Goal: Task Accomplishment & Management: Manage account settings

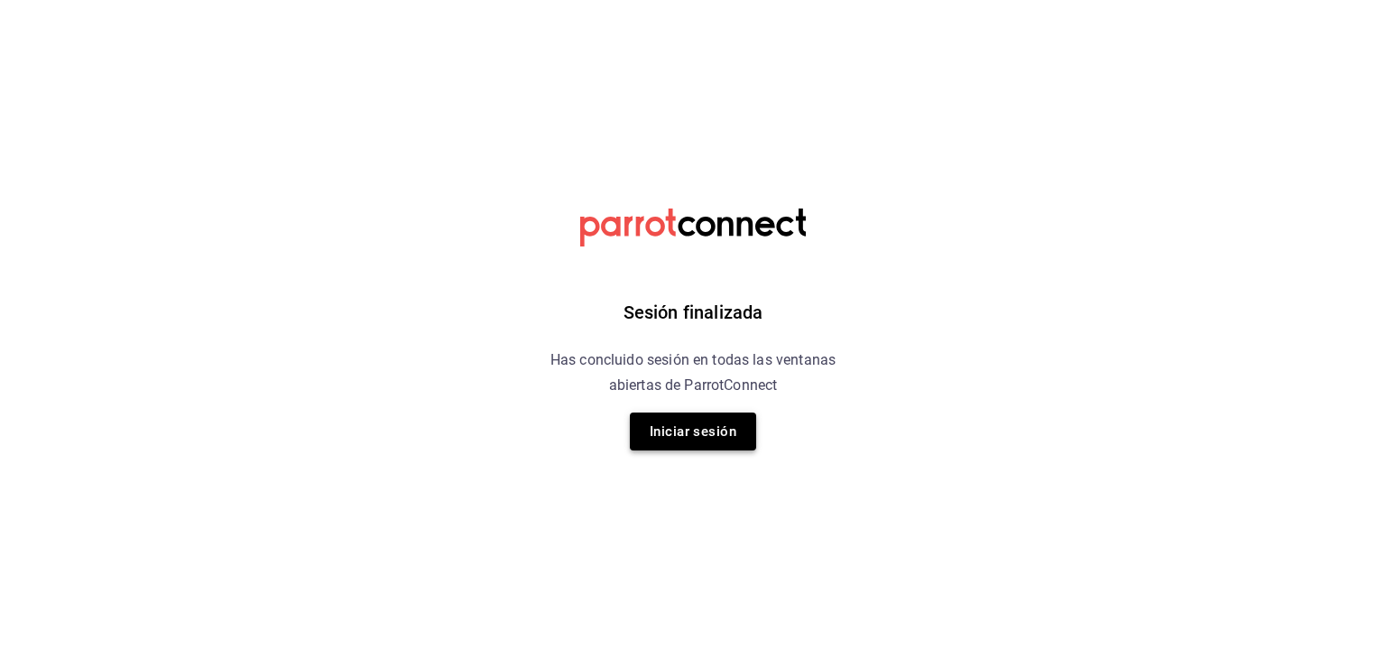
click at [702, 434] on button "Iniciar sesión" at bounding box center [693, 431] width 126 height 38
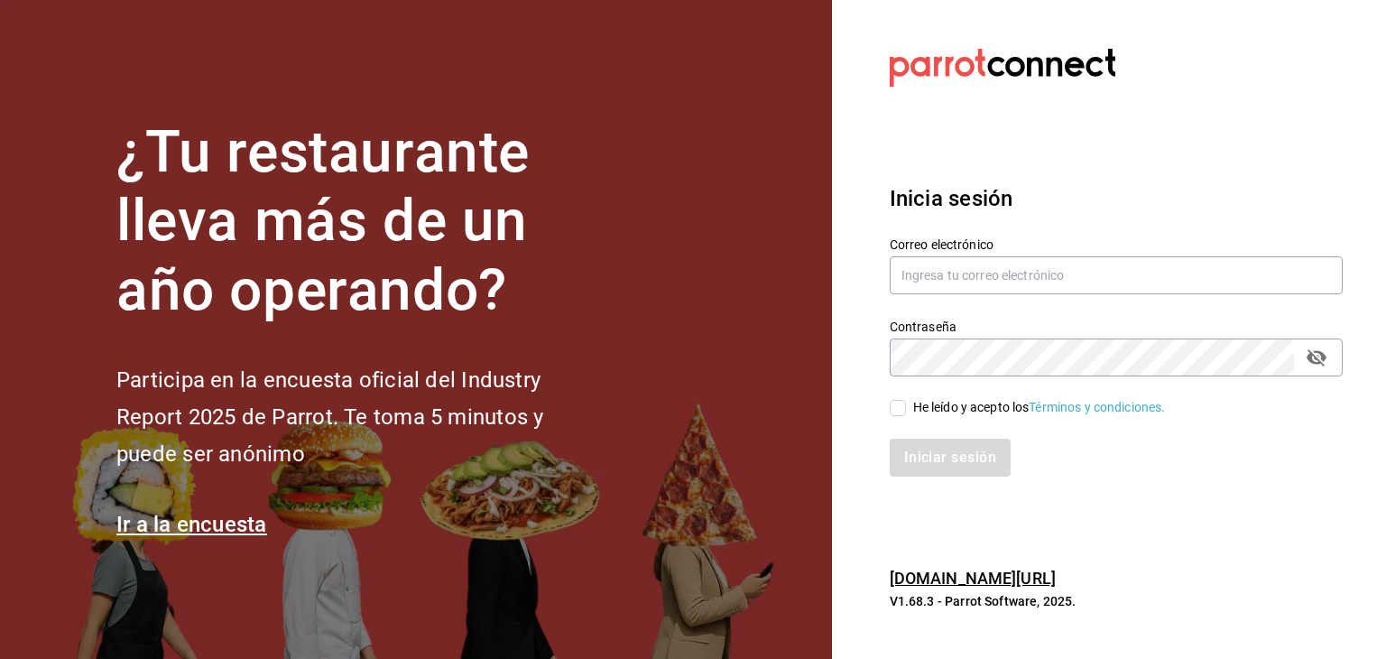
click at [702, 434] on section "¿Tu restaurante lleva más de un año operando? Participa en la encuesta oficial …" at bounding box center [416, 329] width 832 height 659
type input "josealejandrovillazavala@gmail.com"
click at [891, 403] on input "He leído y acepto los Términos y condiciones." at bounding box center [898, 408] width 16 height 16
checkbox input "true"
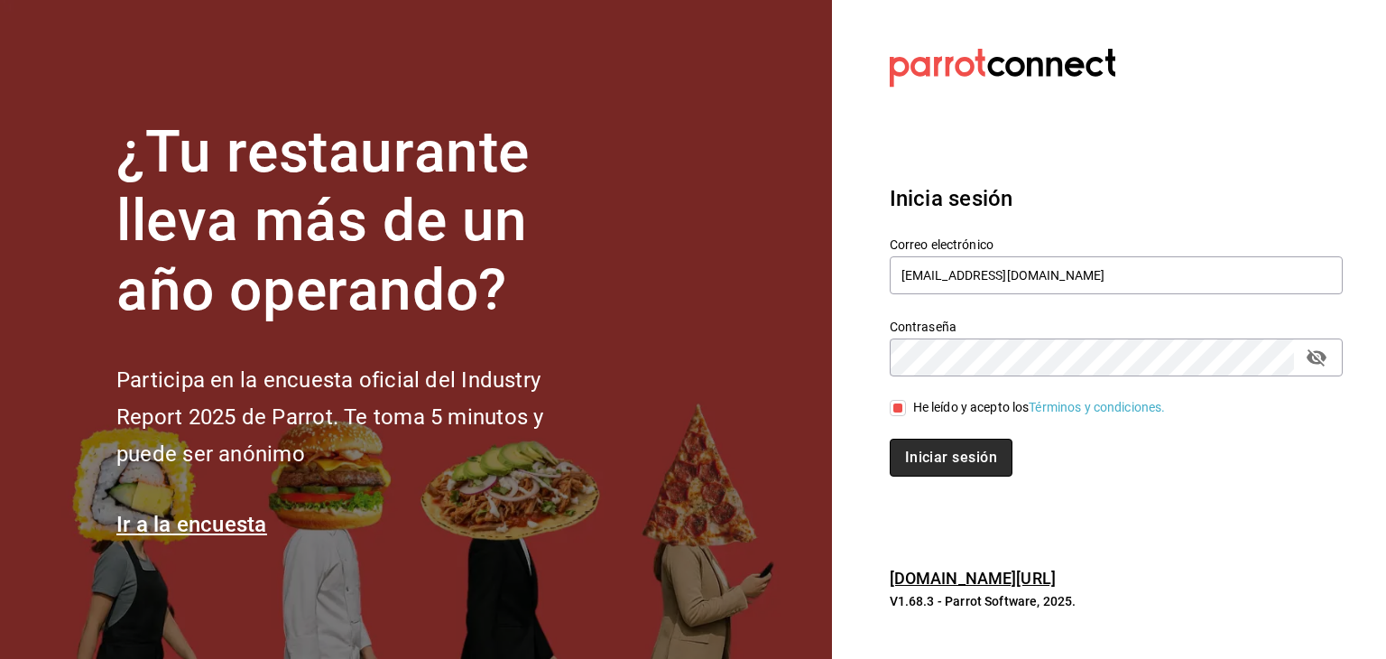
click at [933, 458] on button "Iniciar sesión" at bounding box center [951, 458] width 123 height 38
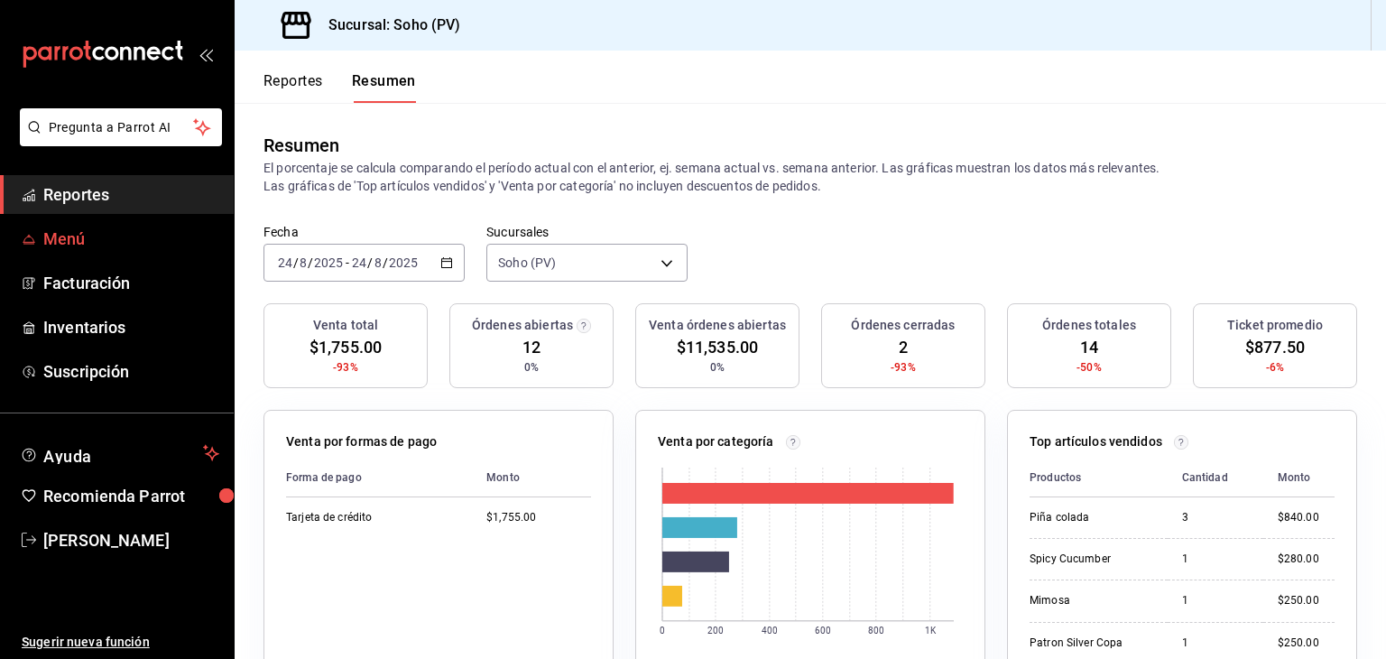
click at [87, 246] on span "Menú" at bounding box center [131, 239] width 176 height 24
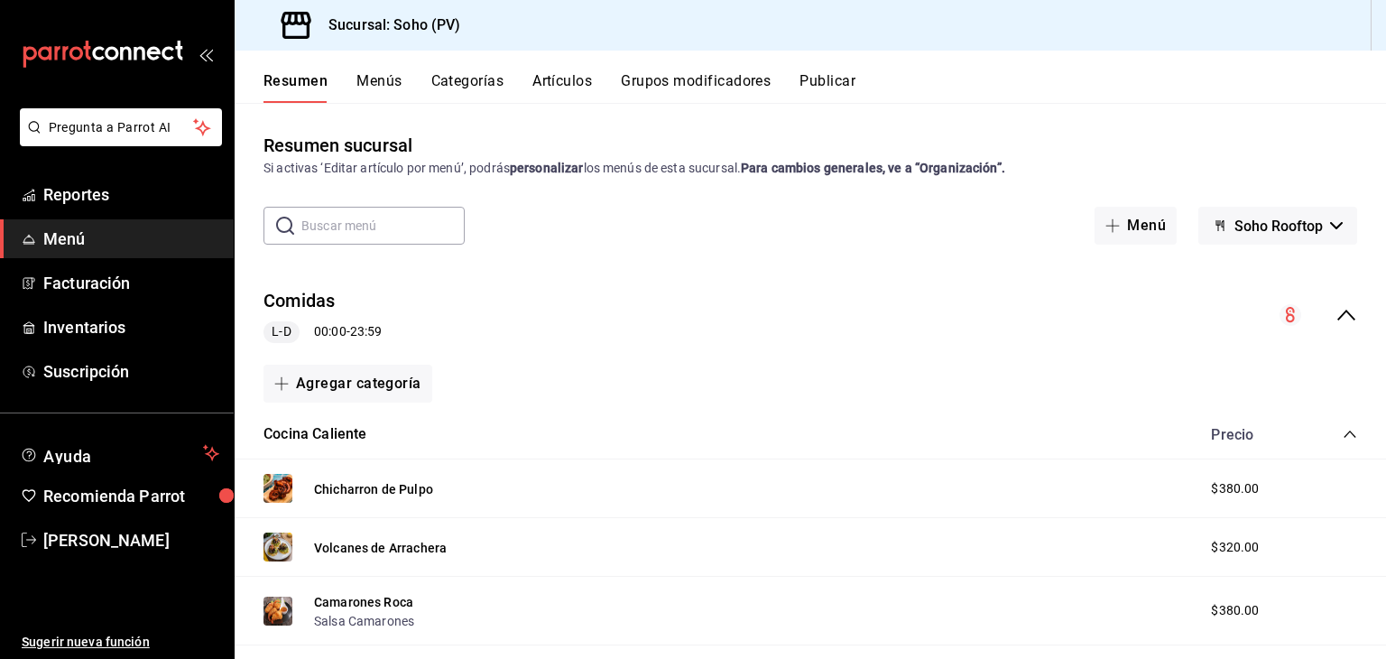
click at [583, 82] on button "Artículos" at bounding box center [563, 87] width 60 height 31
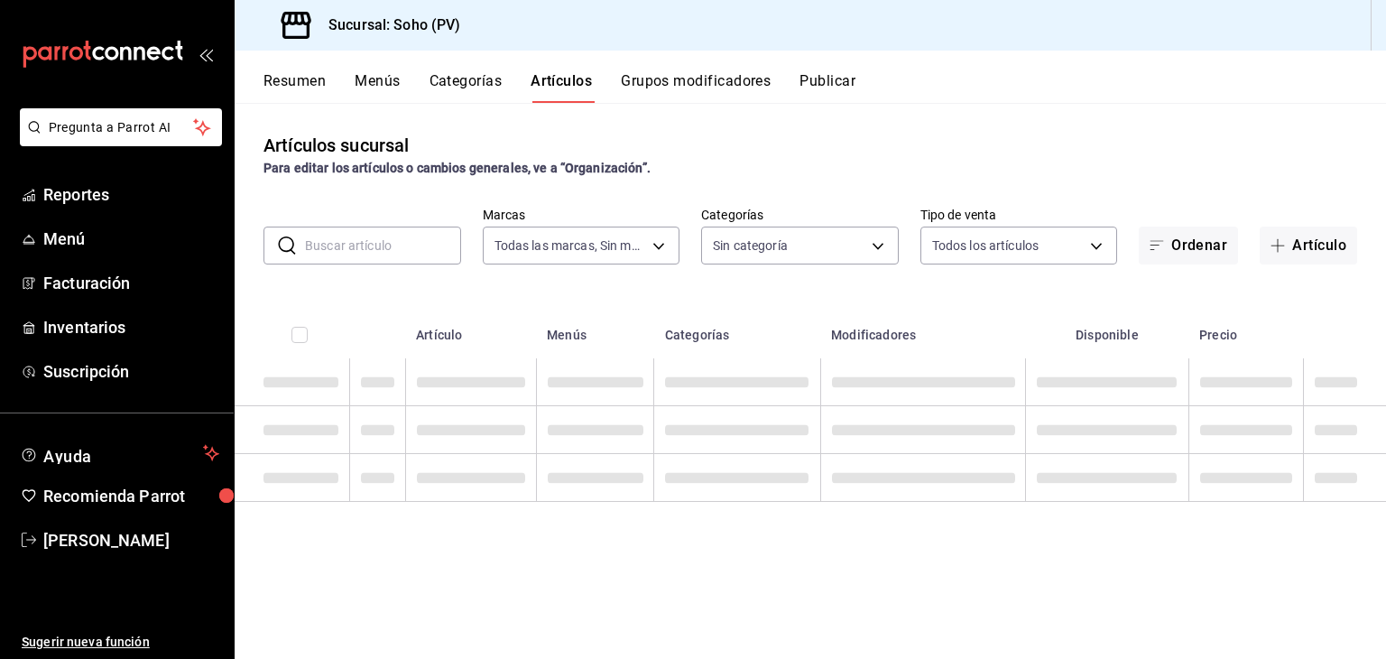
type input "60e6130b-27a3-4a0c-8c1b-8307769b85ff"
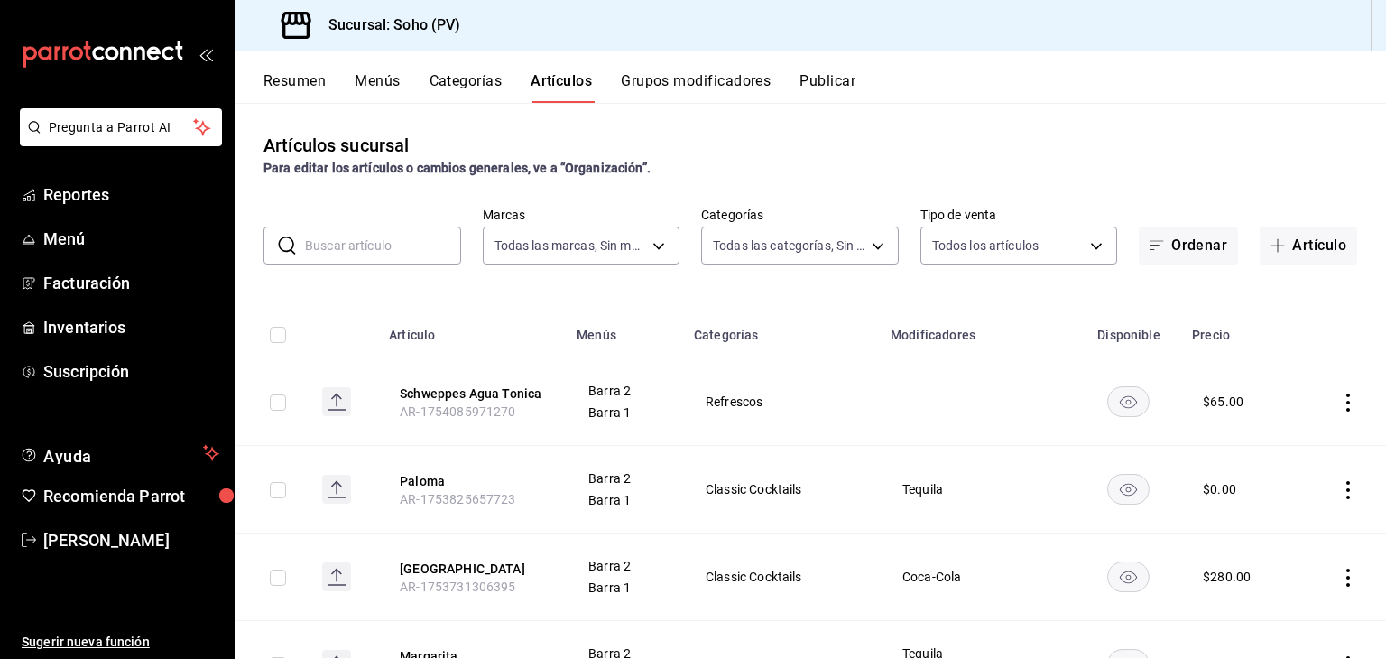
type input "294dd8ab-7ded-4000-a2e2-9960a58c864d,97b1b117-c0dc-47b9-8b5d-f234750411ab,03d17…"
click at [397, 250] on input "text" at bounding box center [383, 245] width 156 height 36
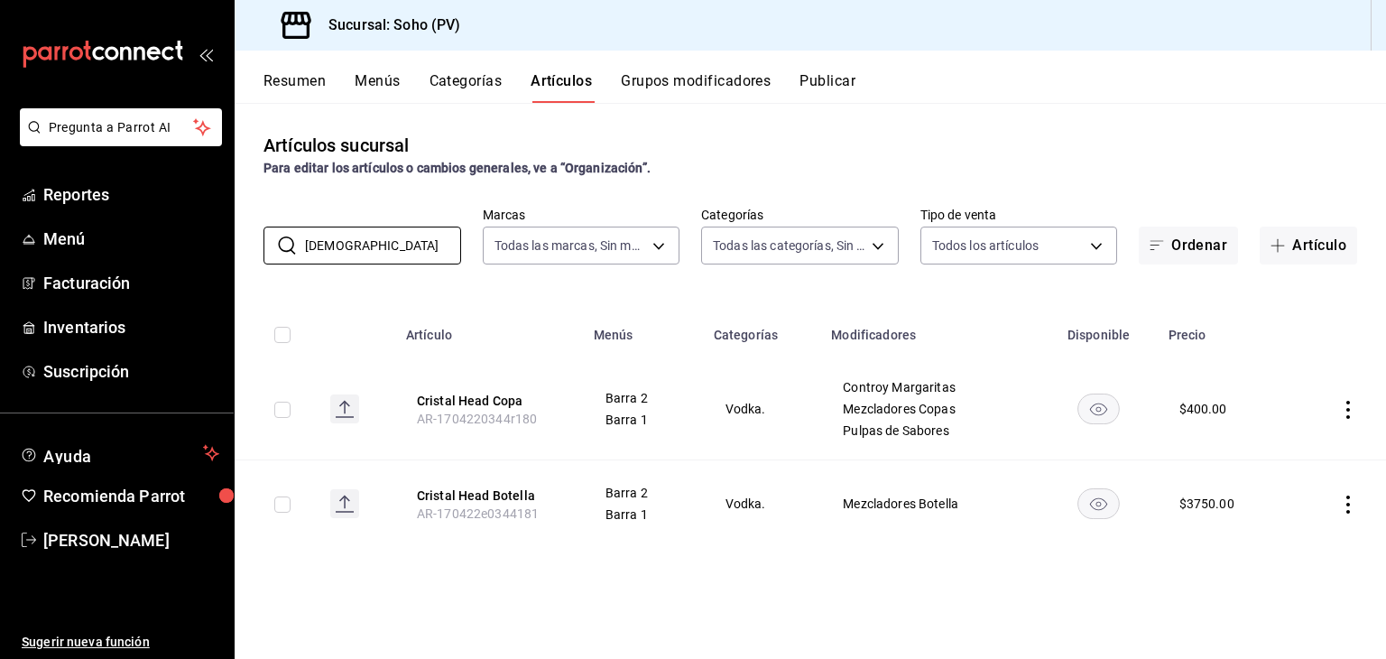
type input "crist"
click at [1347, 412] on icon "actions" at bounding box center [1348, 410] width 18 height 18
click at [1291, 459] on span "Editar" at bounding box center [1294, 451] width 47 height 19
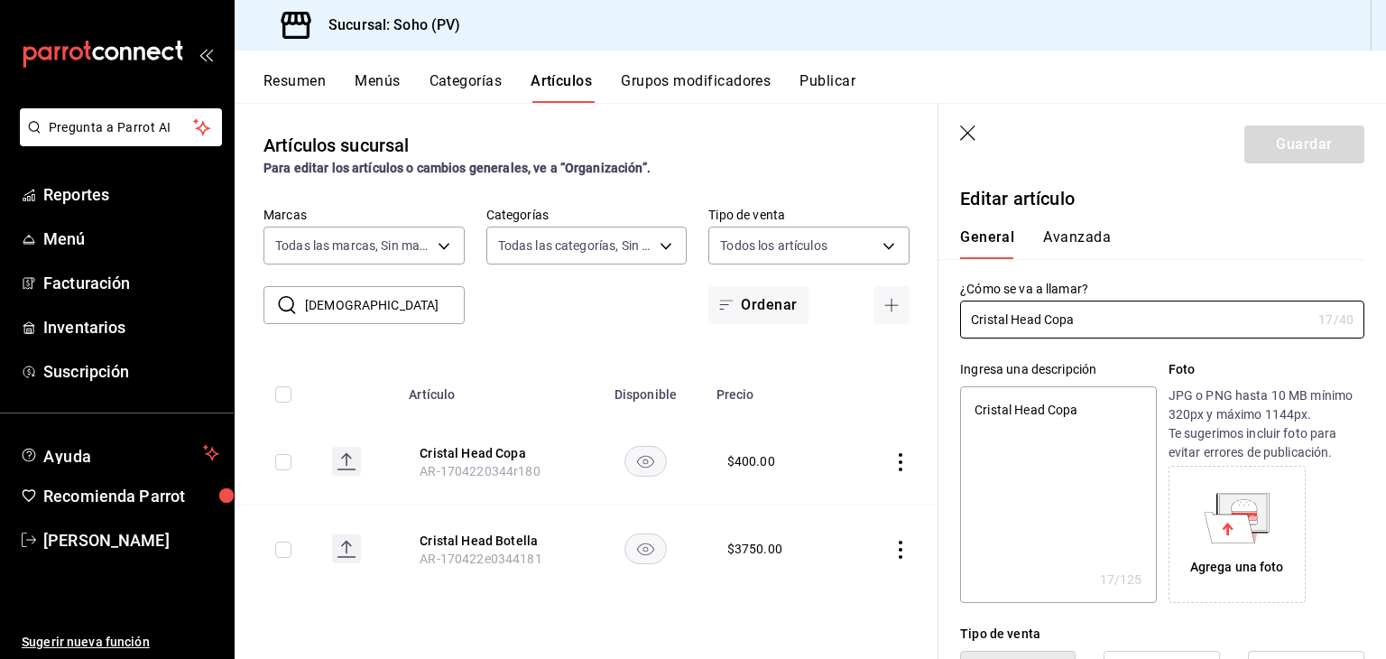
type textarea "x"
type input "$400.00"
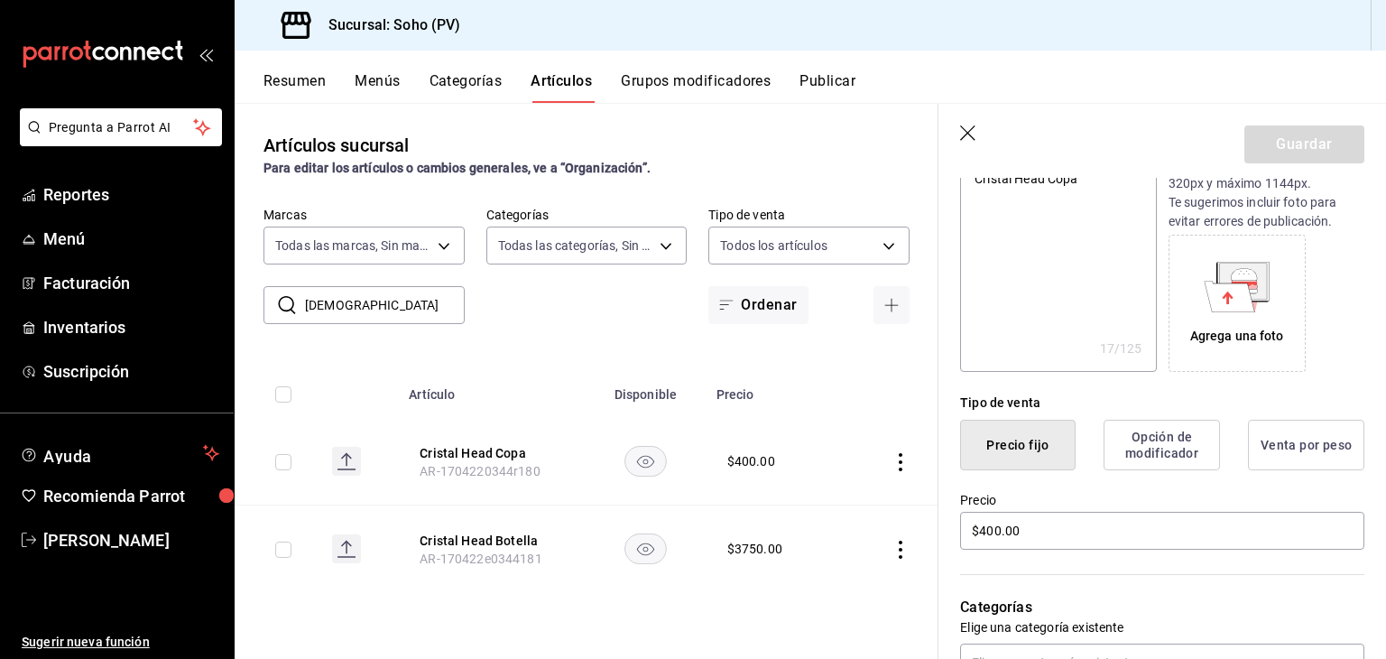
scroll to position [231, 0]
click at [1042, 523] on input "$400.00" at bounding box center [1162, 531] width 404 height 38
type textarea "x"
type input "$400.00"
type textarea "x"
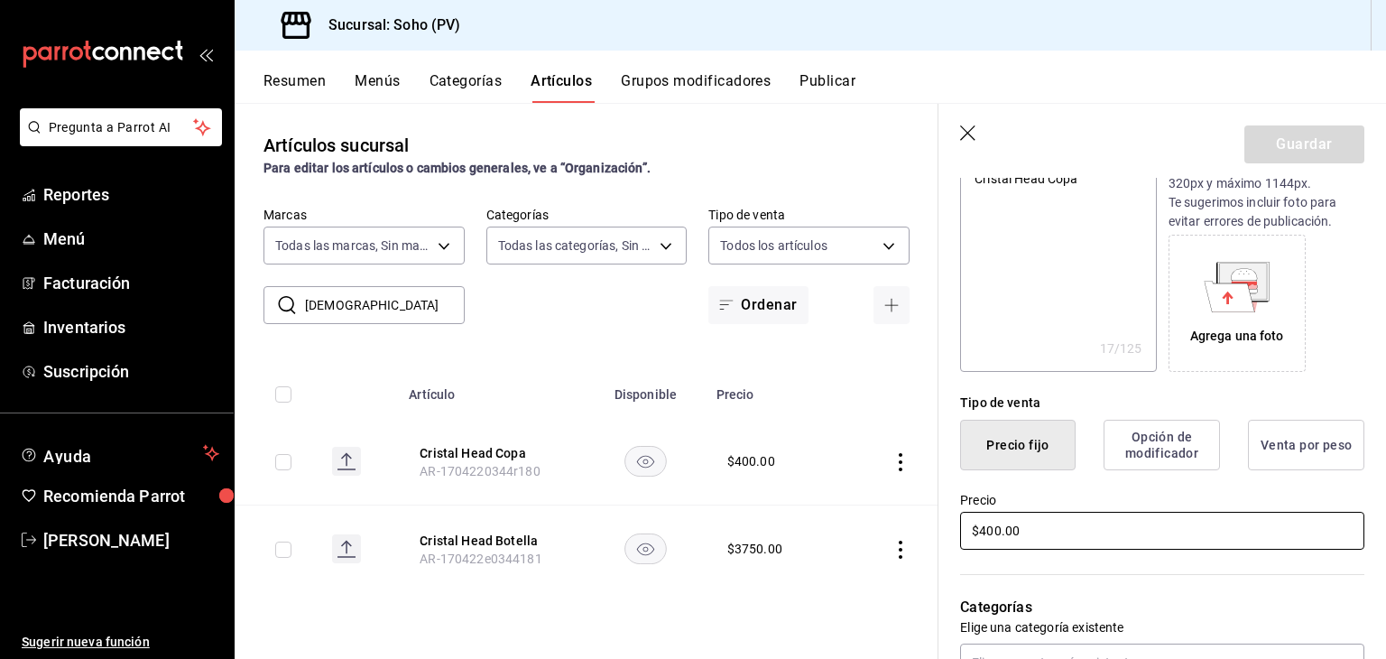
type input "$400.00"
type textarea "x"
type input "$400.00"
type textarea "x"
type input "$40.00"
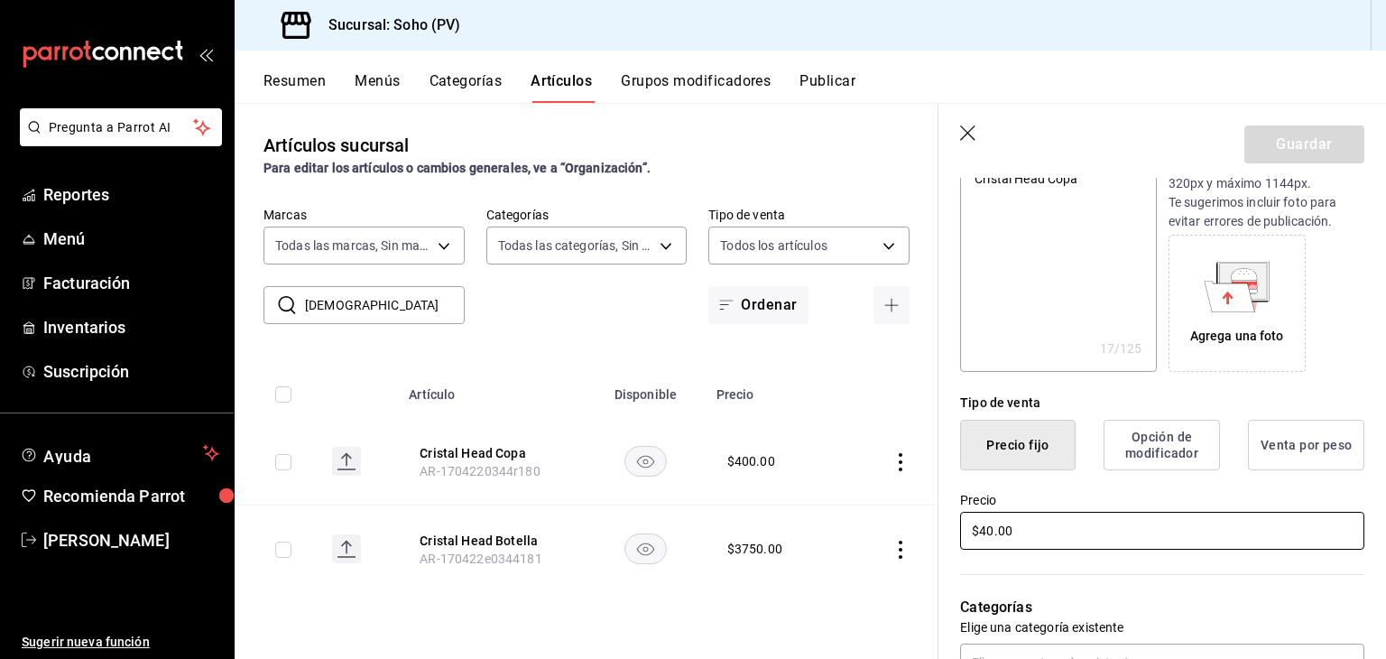
type textarea "x"
type input "$4.00"
type textarea "x"
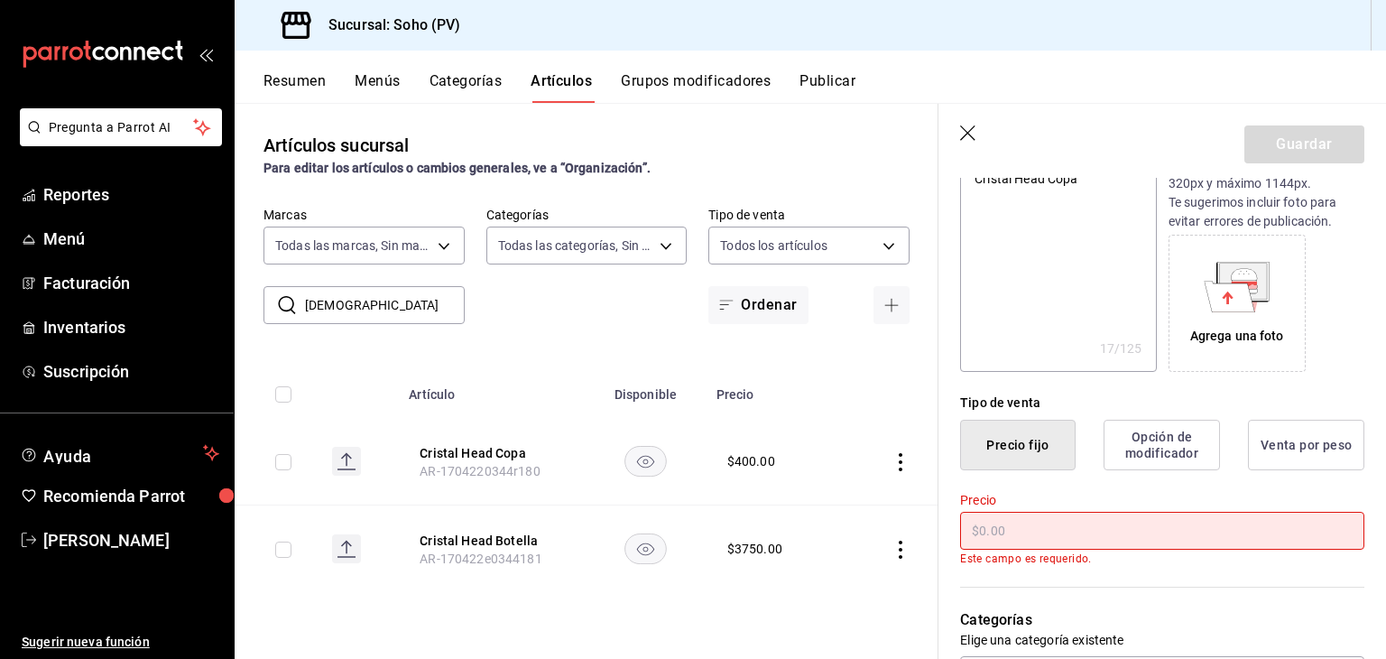
type input "$2.00"
type textarea "x"
type input "$28.00"
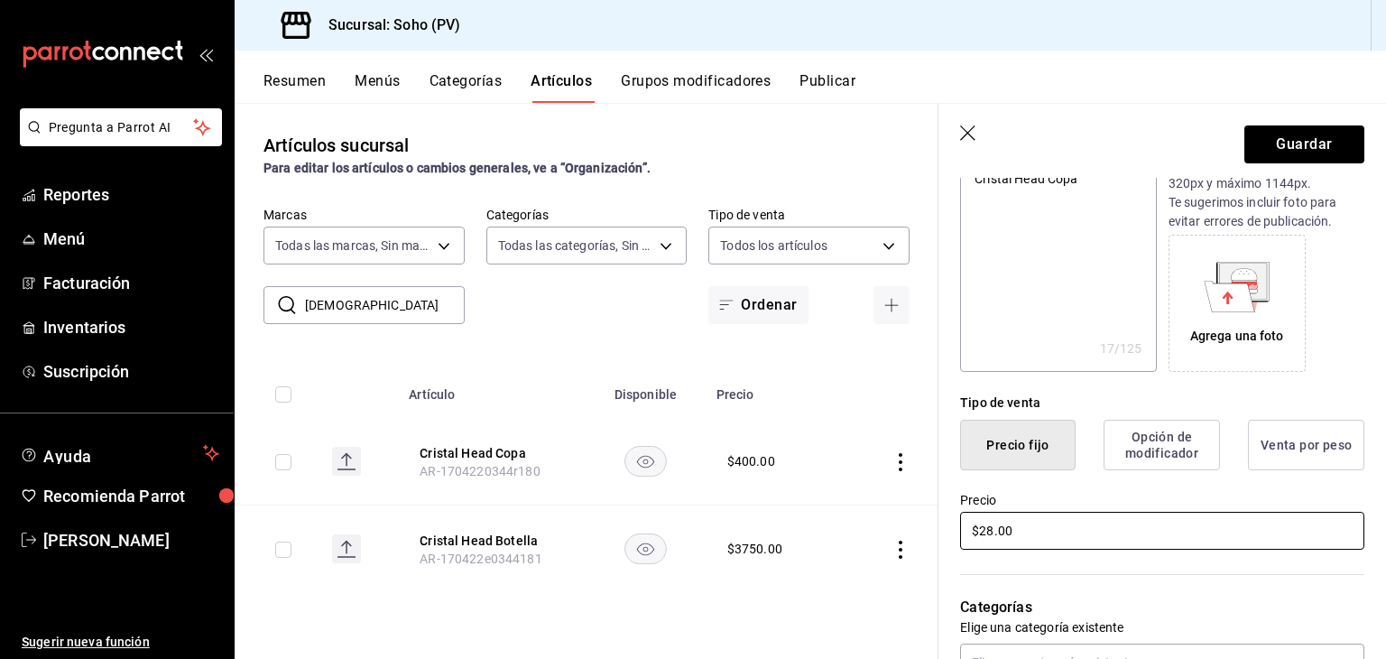
type textarea "x"
type input "$280.00"
click at [1262, 158] on button "Guardar" at bounding box center [1305, 144] width 120 height 38
type textarea "x"
